Goal: Information Seeking & Learning: Learn about a topic

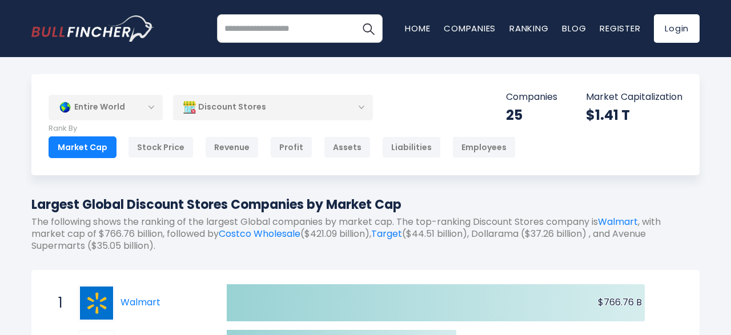
click at [363, 109] on div "Discount Stores" at bounding box center [273, 107] width 200 height 26
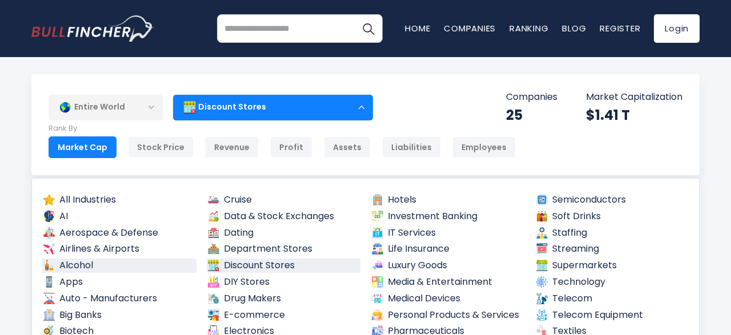
click at [114, 268] on link "Alcohol" at bounding box center [119, 266] width 154 height 14
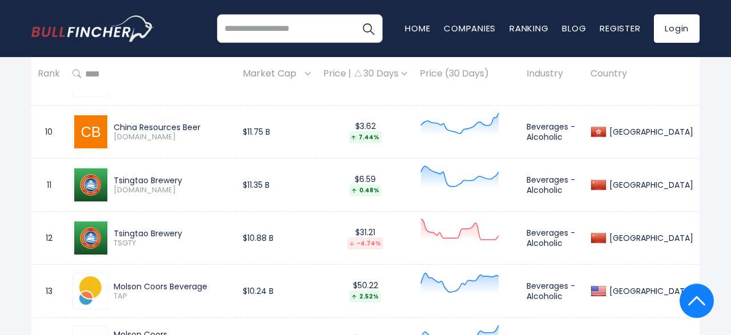
scroll to position [1020, 0]
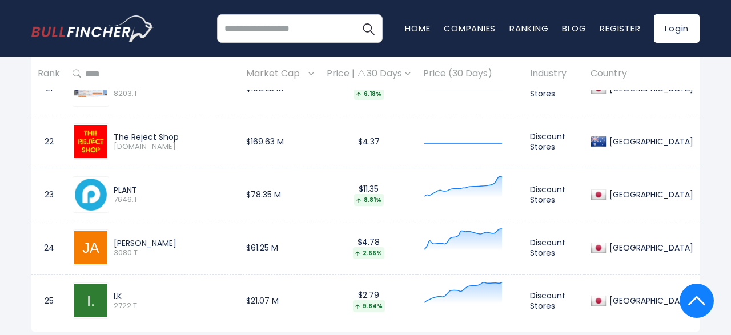
scroll to position [1651, 0]
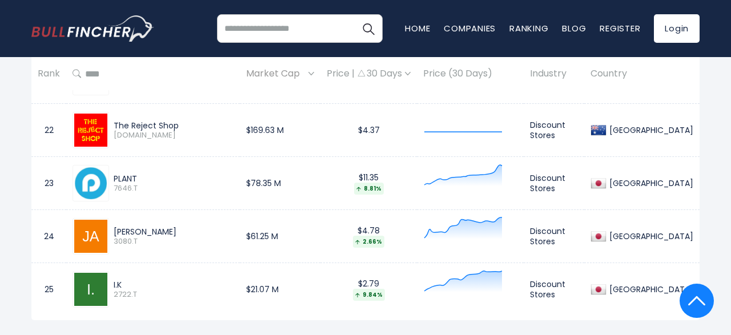
click at [91, 126] on img at bounding box center [90, 130] width 33 height 33
click at [87, 127] on img at bounding box center [90, 130] width 33 height 33
click at [572, 126] on td "Discount Stores" at bounding box center [554, 130] width 61 height 53
click at [651, 128] on div "[GEOGRAPHIC_DATA]" at bounding box center [650, 130] width 87 height 10
click at [90, 180] on img at bounding box center [90, 183] width 33 height 33
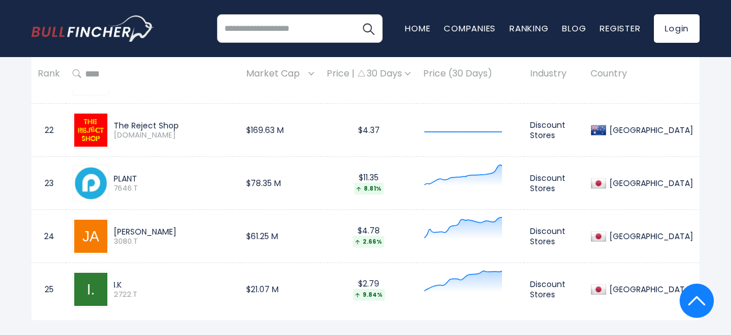
click at [118, 184] on span "7646.T" at bounding box center [174, 189] width 120 height 10
click at [90, 242] on img at bounding box center [90, 236] width 33 height 33
click at [101, 133] on img at bounding box center [90, 130] width 33 height 33
